Goal: Information Seeking & Learning: Understand process/instructions

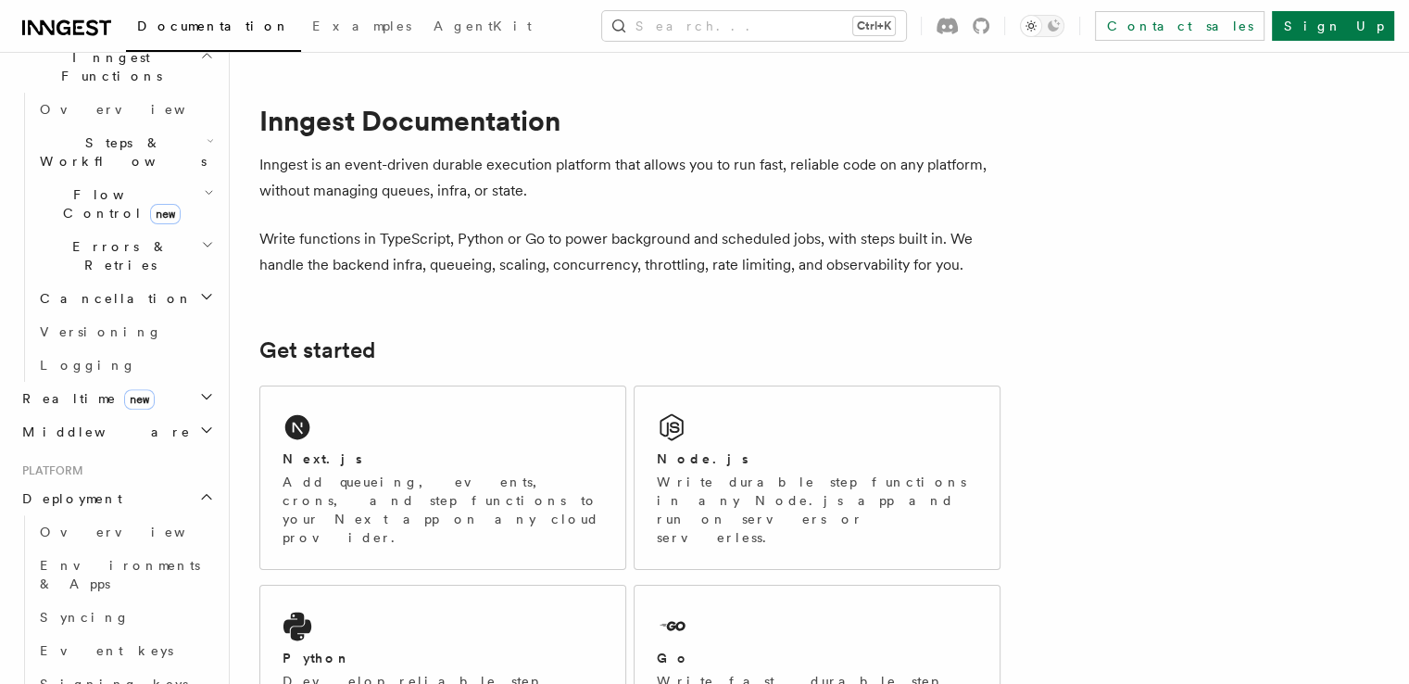
scroll to position [552, 0]
click at [82, 524] on span "Overview" at bounding box center [135, 531] width 191 height 15
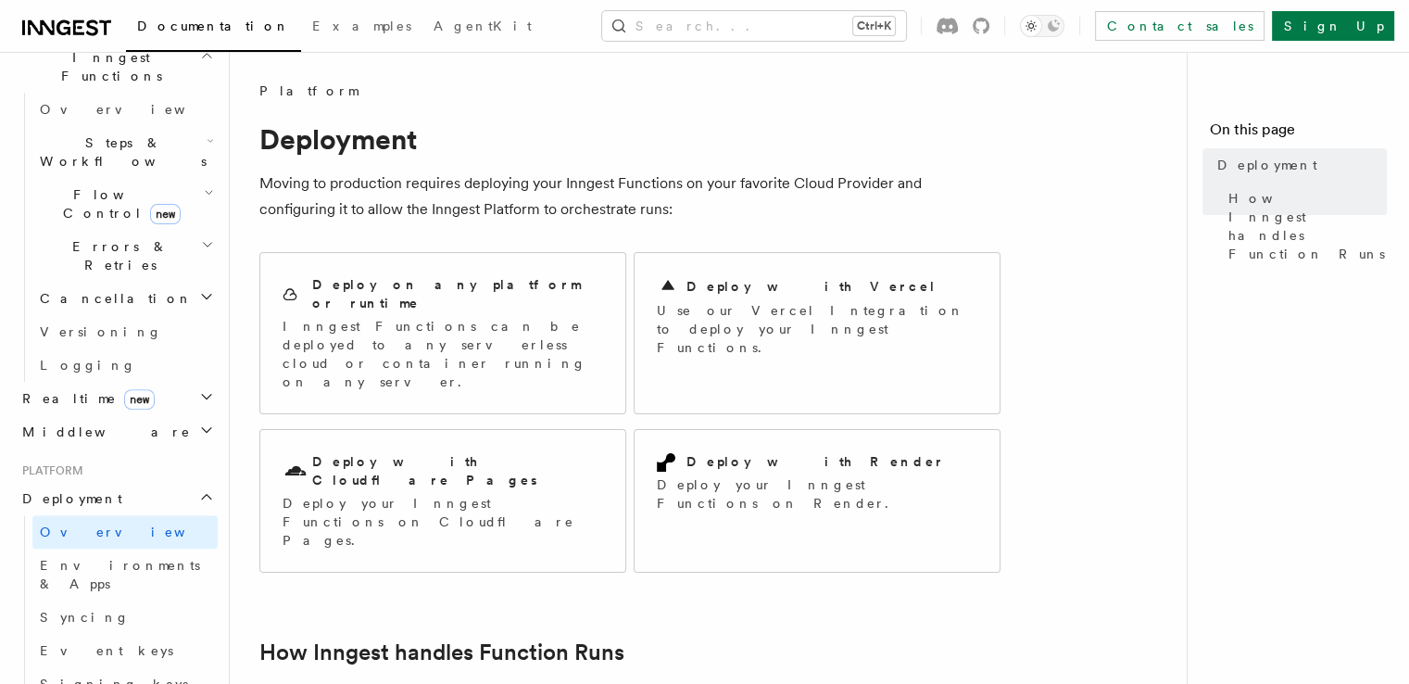
click at [108, 482] on h2 "Deployment" at bounding box center [116, 498] width 203 height 33
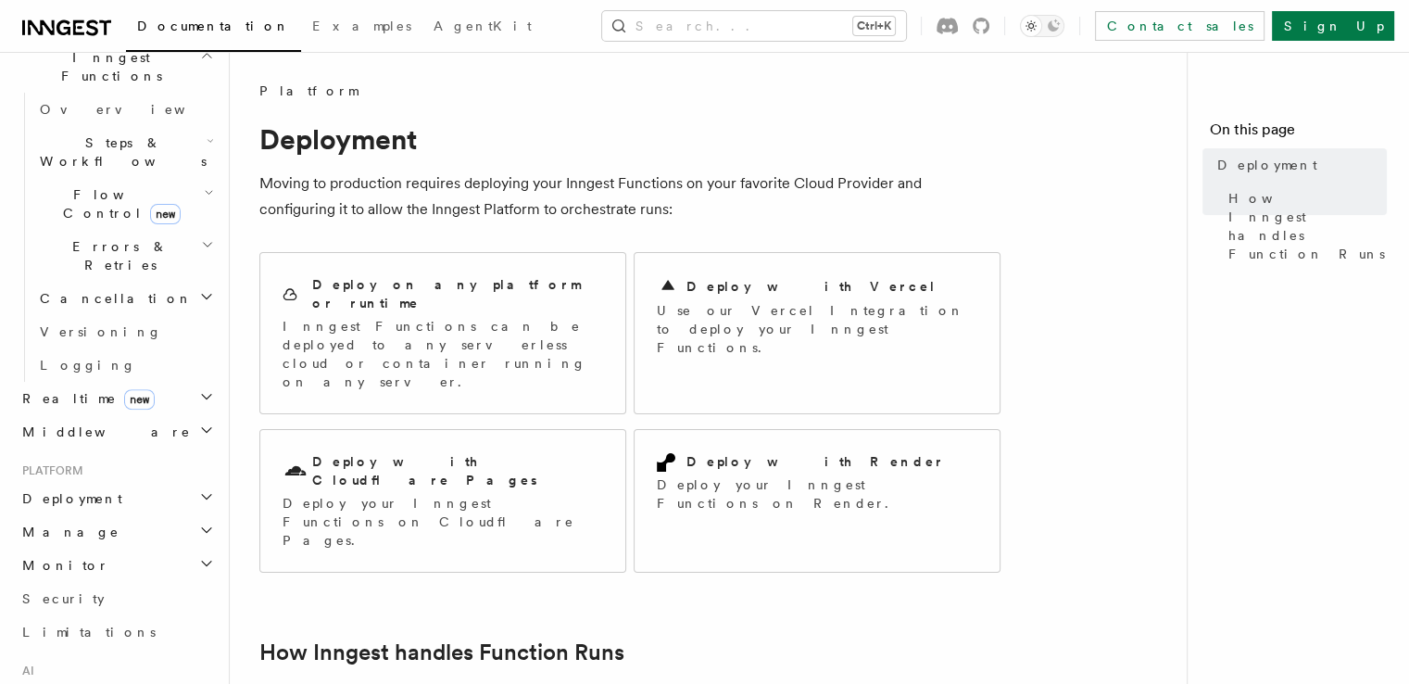
click at [119, 482] on h2 "Deployment" at bounding box center [116, 498] width 203 height 33
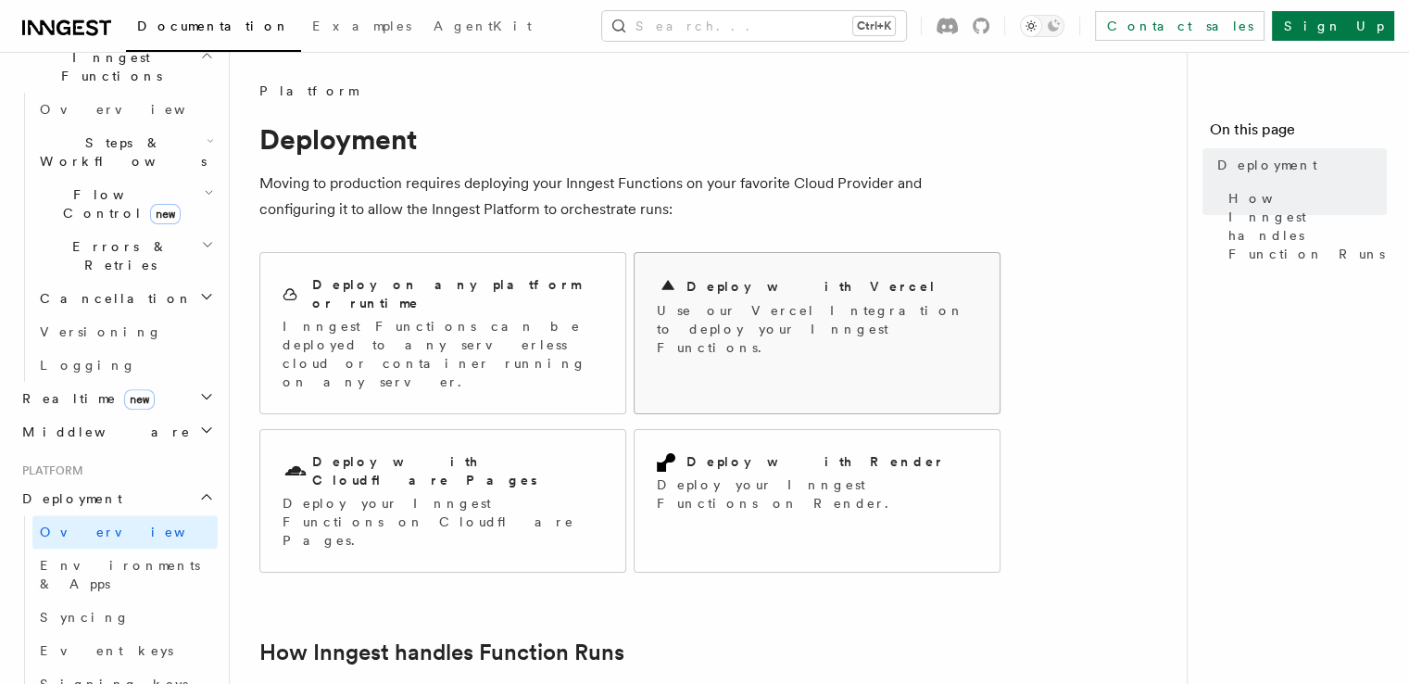
click at [813, 303] on p "Use our Vercel Integration to deploy your Inngest Functions." at bounding box center [817, 329] width 320 height 56
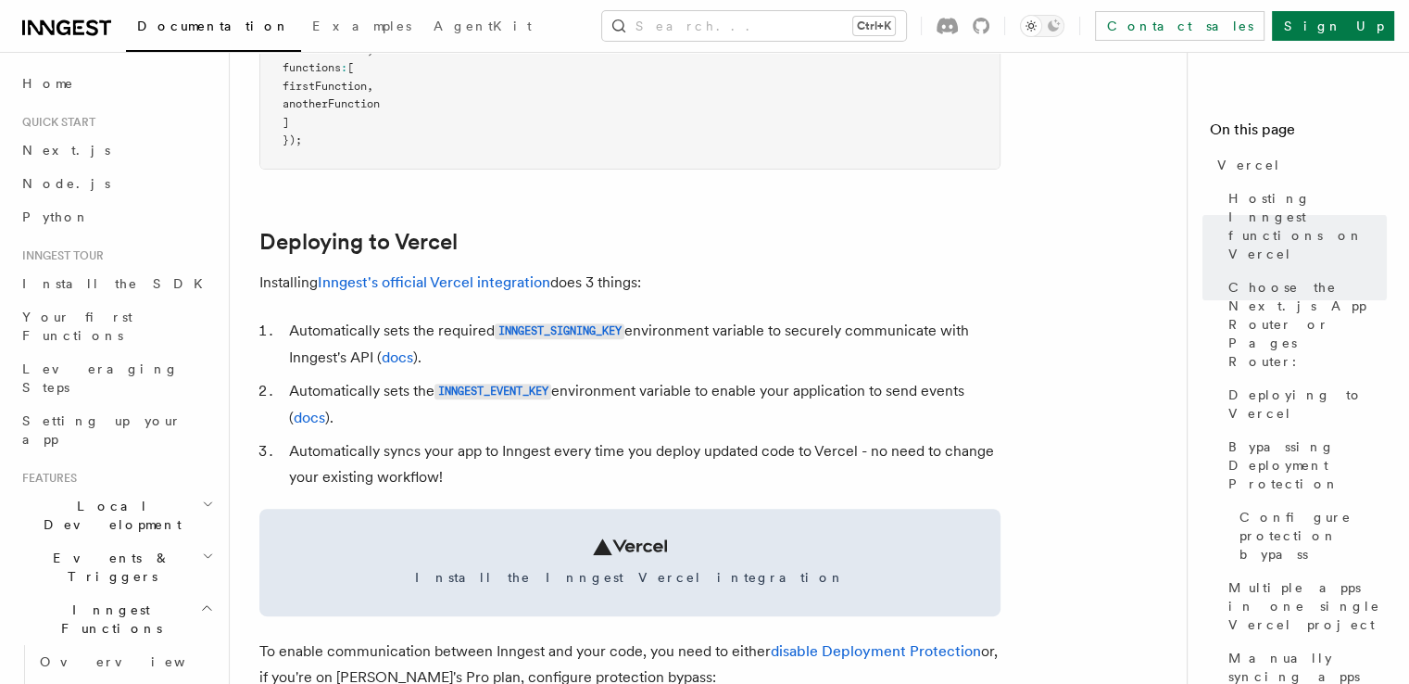
scroll to position [709, 0]
click at [459, 275] on link "Inngest's official Vercel integration" at bounding box center [434, 280] width 232 height 18
